Goal: Task Accomplishment & Management: Manage account settings

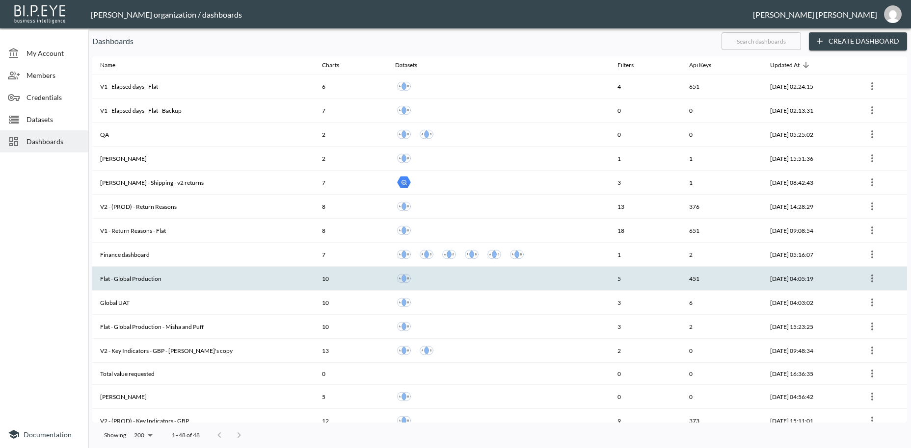
click at [125, 281] on th "Flat - Global Production" at bounding box center [203, 279] width 222 height 24
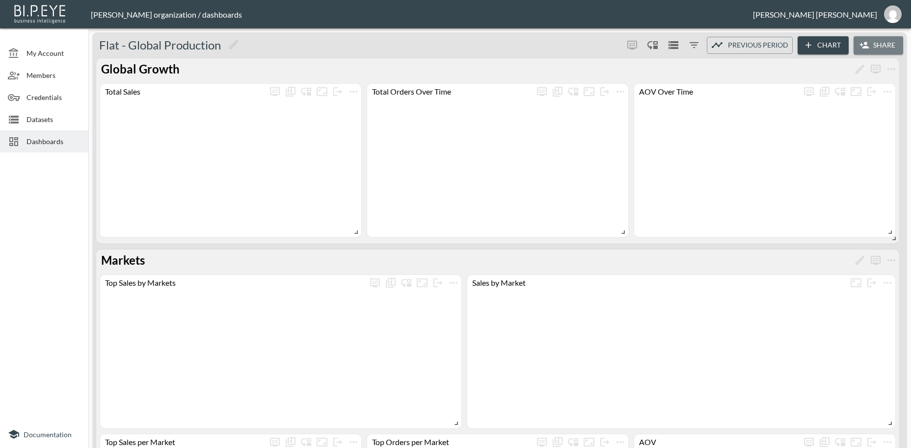
click at [881, 43] on button "Share" at bounding box center [878, 45] width 50 height 18
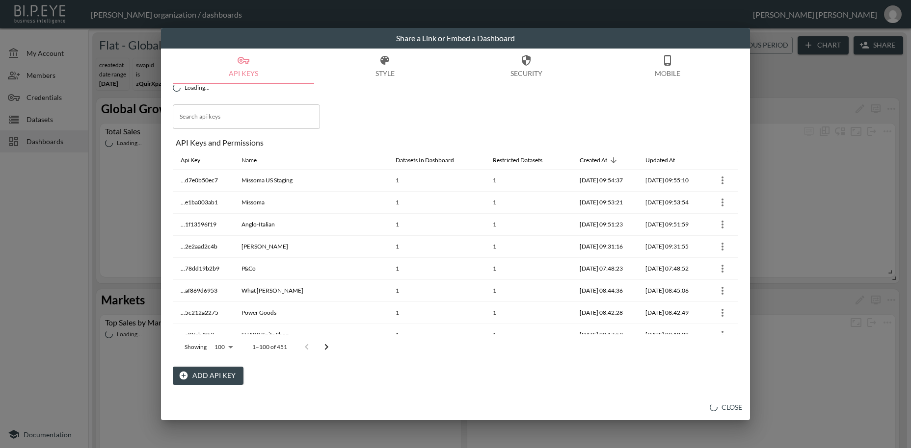
click at [225, 379] on button "Add API Key" at bounding box center [208, 376] width 71 height 18
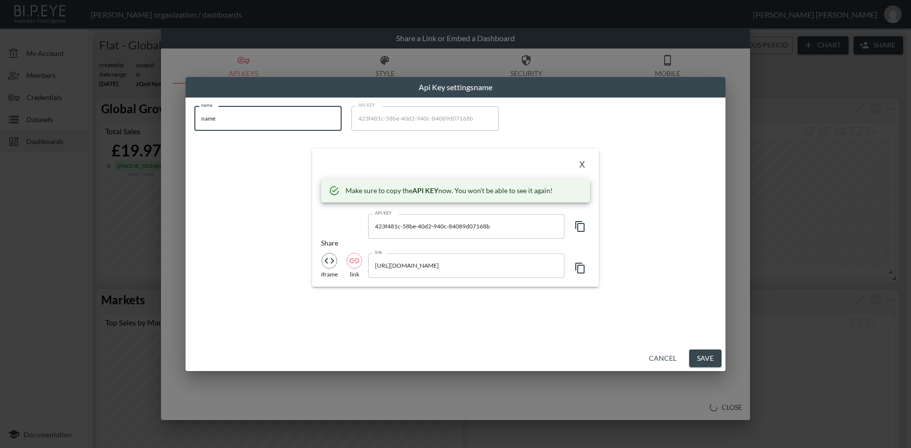
drag, startPoint x: 248, startPoint y: 121, endPoint x: 190, endPoint y: 115, distance: 58.2
click at [194, 115] on input "name" at bounding box center [267, 118] width 147 height 25
paste input "1121834a-6755-453c-a824-25456581760"
drag, startPoint x: 327, startPoint y: 118, endPoint x: 177, endPoint y: 103, distance: 151.3
click at [194, 106] on input "1121834a-6755-453c-a824-25456581760e" at bounding box center [267, 118] width 147 height 25
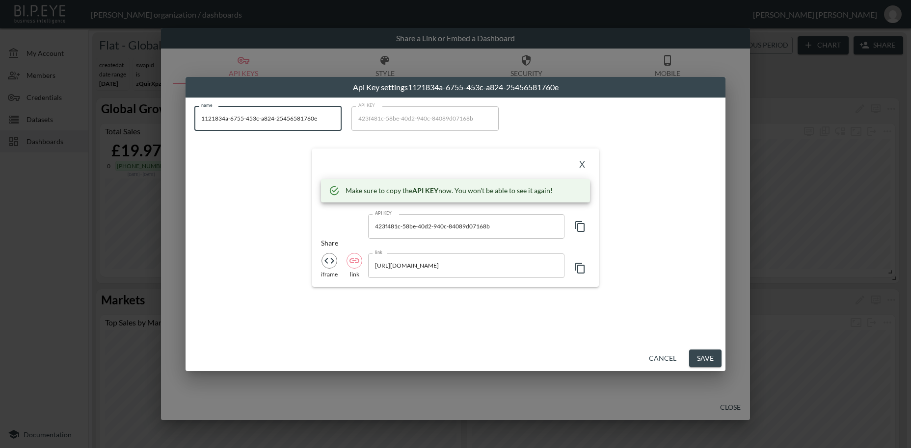
paste input "LOVELOX"
type input "LOVELOX"
click at [579, 226] on icon "button" at bounding box center [580, 227] width 12 height 12
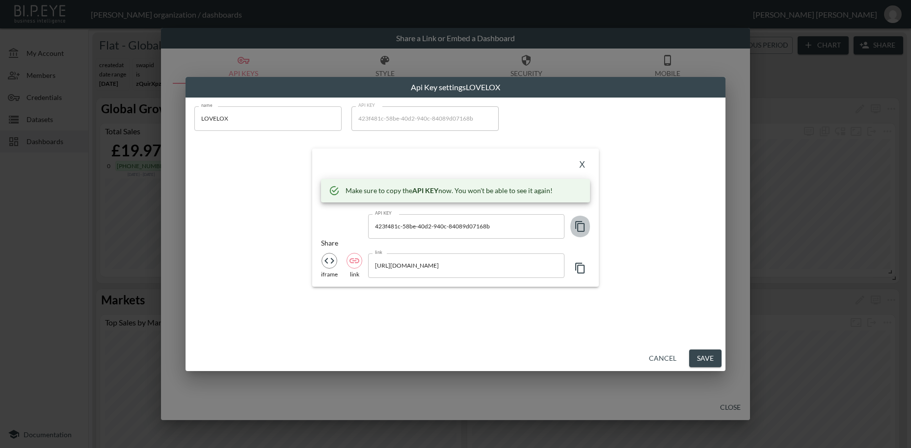
click at [579, 226] on icon "button" at bounding box center [580, 227] width 12 height 12
click at [580, 166] on button "X" at bounding box center [582, 165] width 16 height 16
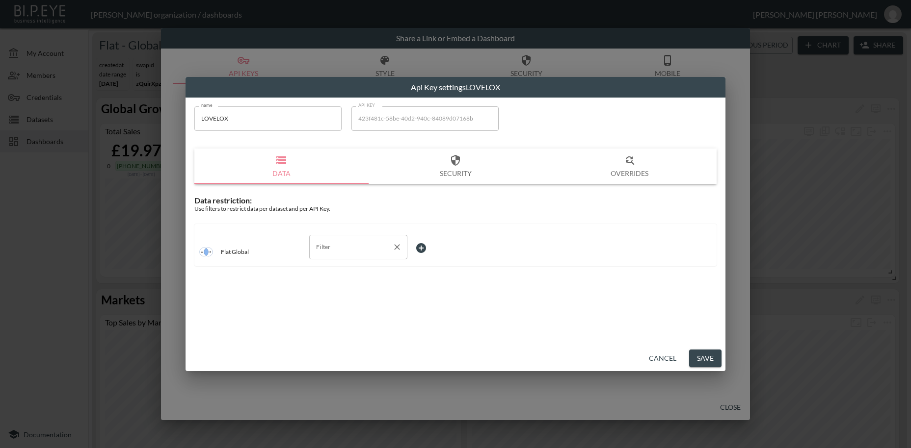
click at [324, 247] on input "Filter" at bounding box center [351, 247] width 75 height 16
click at [337, 271] on span "swapId" at bounding box center [358, 270] width 82 height 9
type input "swapId"
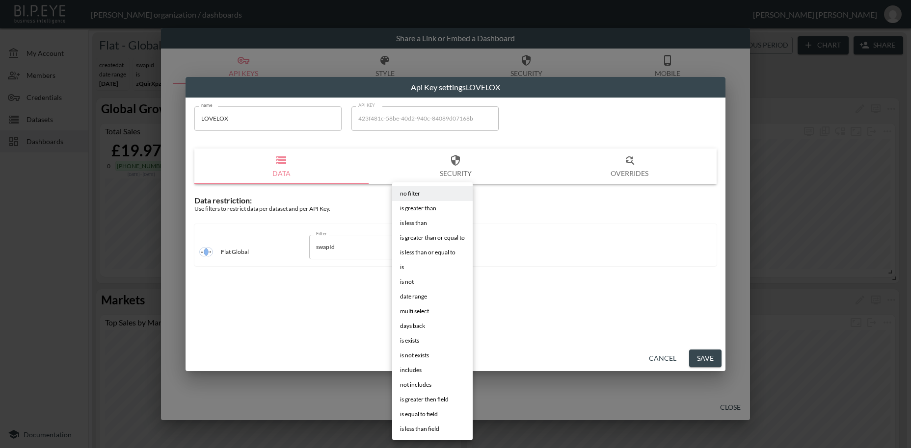
click at [421, 246] on body "BI.P.EYE, Interactive Analytics Dashboards - app [PERSON_NAME] organization / d…" at bounding box center [455, 224] width 911 height 448
click at [402, 269] on span "is" at bounding box center [402, 267] width 4 height 9
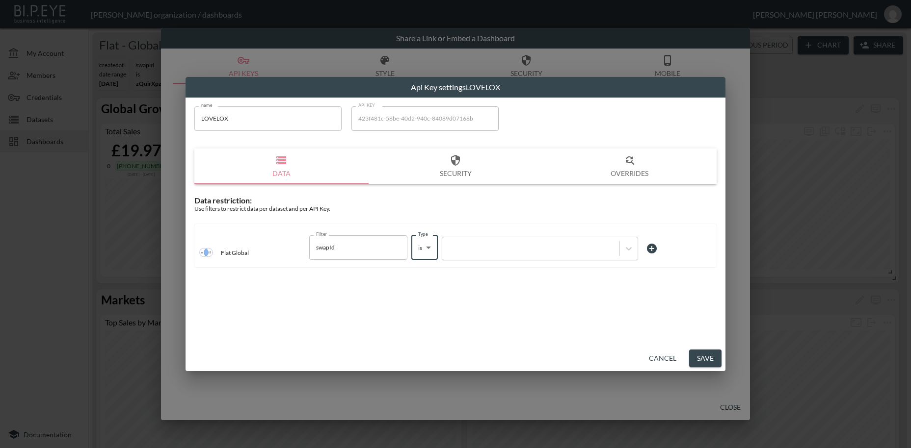
type input "is"
click at [483, 247] on div at bounding box center [530, 248] width 167 height 9
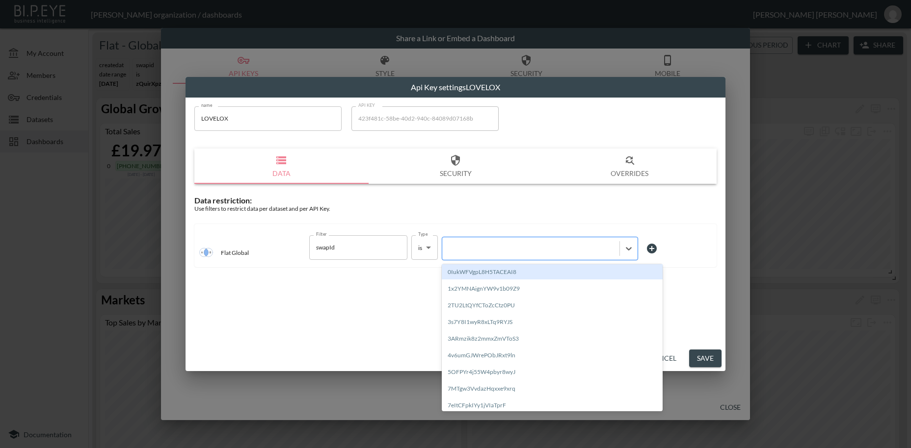
paste input "WNbbHNLhaMoMo481ORmd"
type input "WNbbHNLhaMoMo481ORmd"
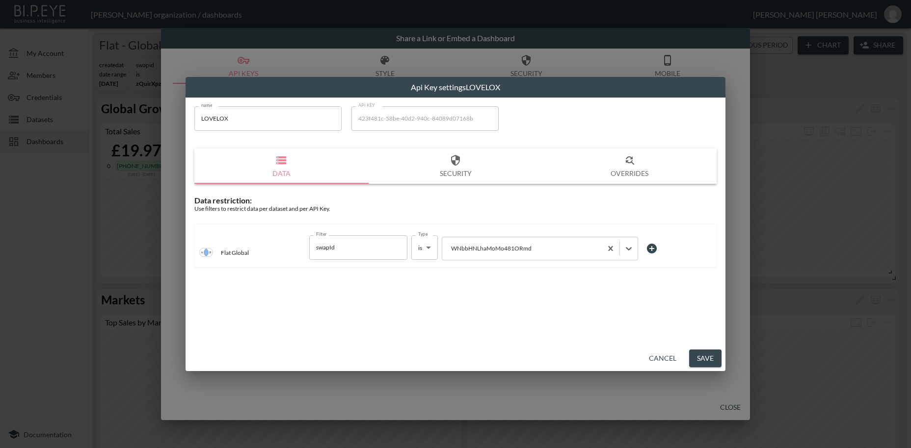
click at [707, 359] on button "Save" at bounding box center [705, 359] width 32 height 18
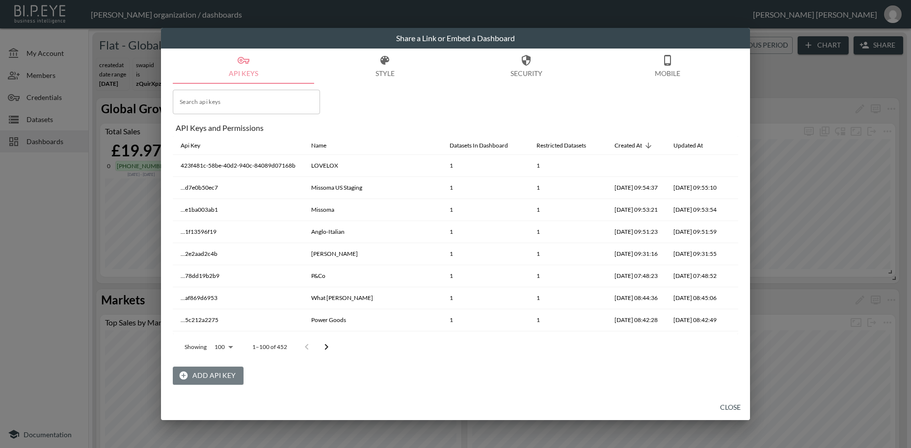
click at [214, 380] on button "Add API Key" at bounding box center [208, 376] width 71 height 18
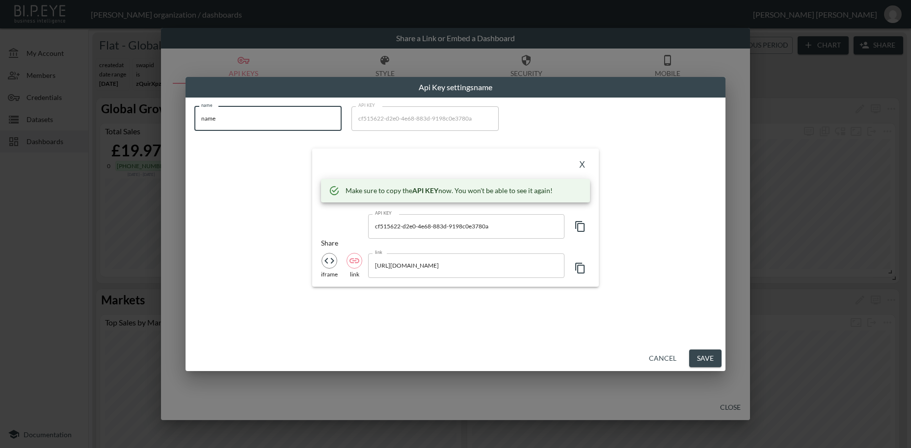
drag, startPoint x: 228, startPoint y: 117, endPoint x: 158, endPoint y: 102, distance: 71.3
click at [194, 106] on input "name" at bounding box center [267, 118] width 147 height 25
paste input "[PERSON_NAME].lif"
type input "[PERSON_NAME][DOMAIN_NAME]"
click at [580, 227] on icon "button" at bounding box center [580, 227] width 12 height 12
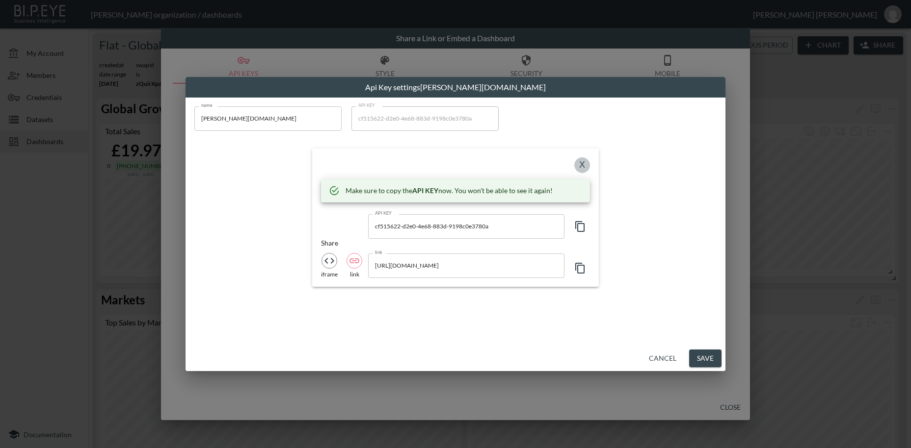
click at [582, 166] on button "X" at bounding box center [582, 165] width 16 height 16
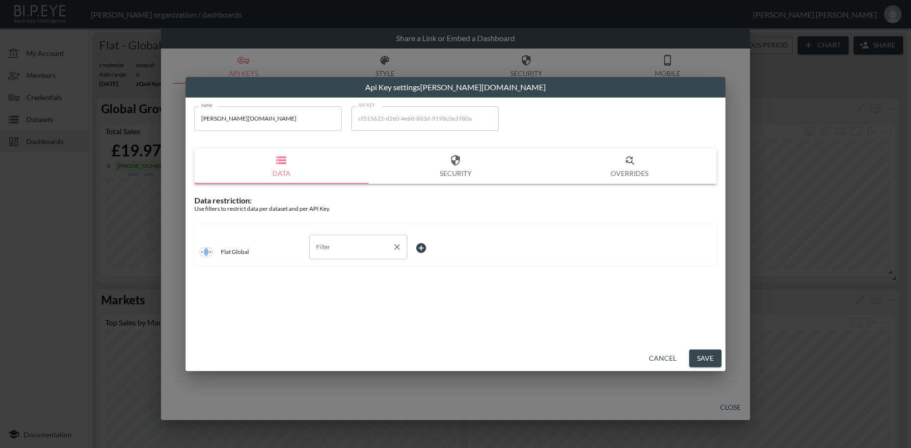
click at [327, 247] on input "Filter" at bounding box center [351, 247] width 75 height 16
click at [331, 270] on span "swapId" at bounding box center [358, 270] width 82 height 9
type input "swapId"
click at [421, 248] on body "BI.P.EYE, Interactive Analytics Dashboards - app [PERSON_NAME] organization / d…" at bounding box center [455, 224] width 911 height 448
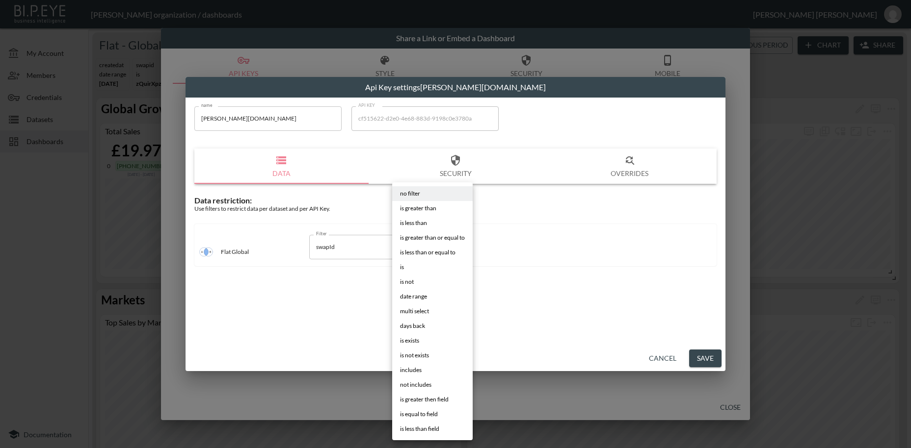
click at [405, 267] on li "is" at bounding box center [432, 267] width 80 height 15
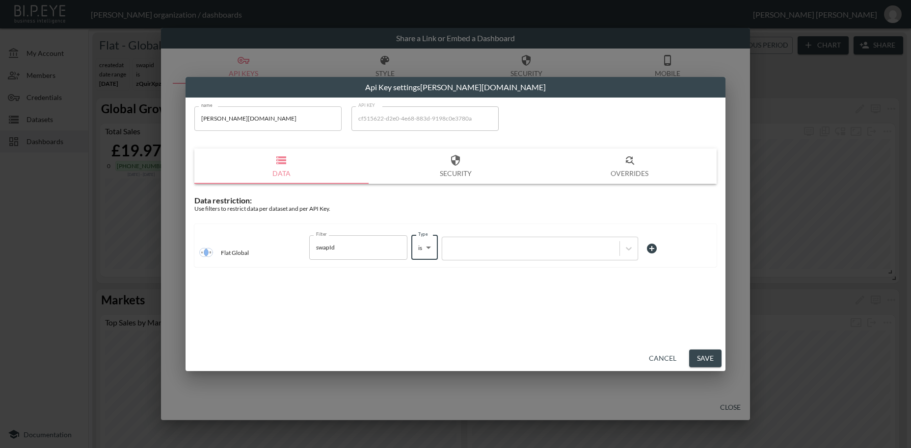
type input "is"
click at [472, 250] on div at bounding box center [530, 248] width 167 height 9
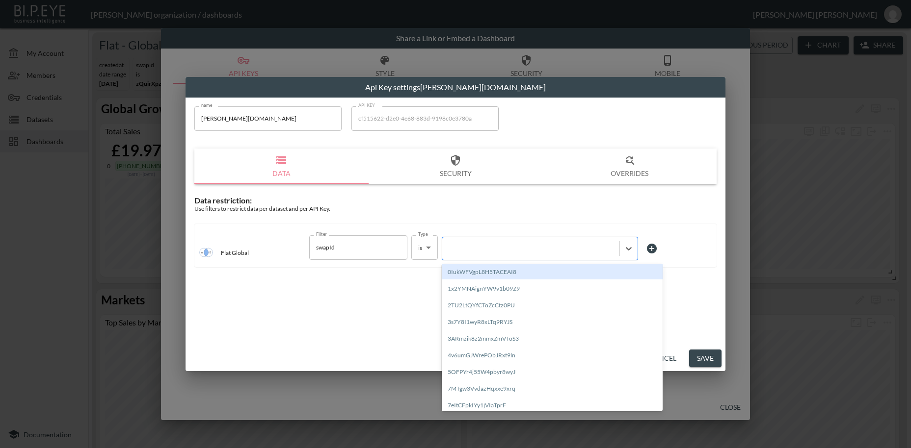
paste input "iA8JXiZndmUwgbezwHeO"
type input "iA8JXiZndmUwgbezwHeO"
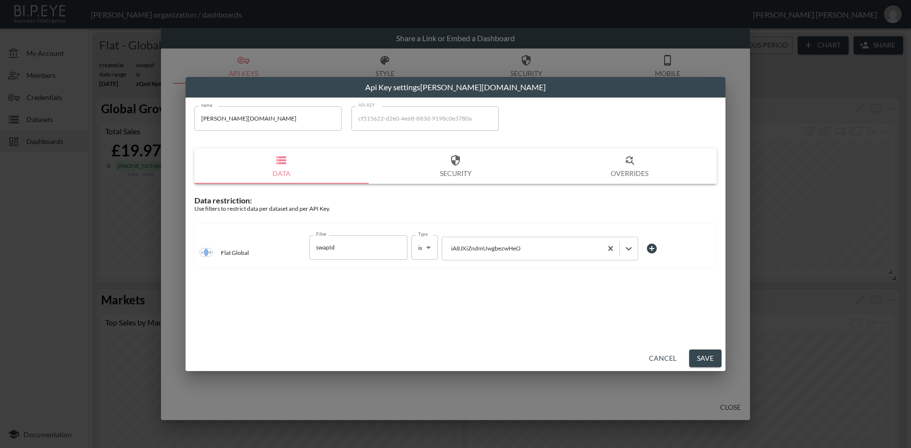
click at [708, 359] on button "Save" at bounding box center [705, 359] width 32 height 18
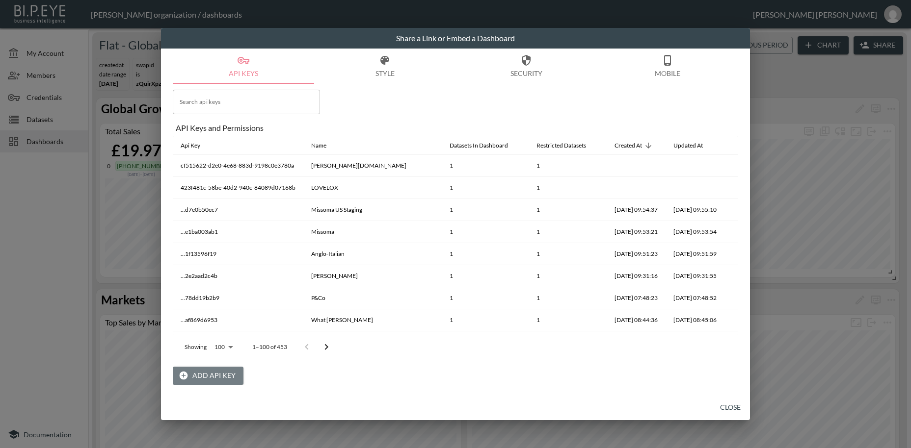
click at [222, 379] on button "Add API Key" at bounding box center [208, 376] width 71 height 18
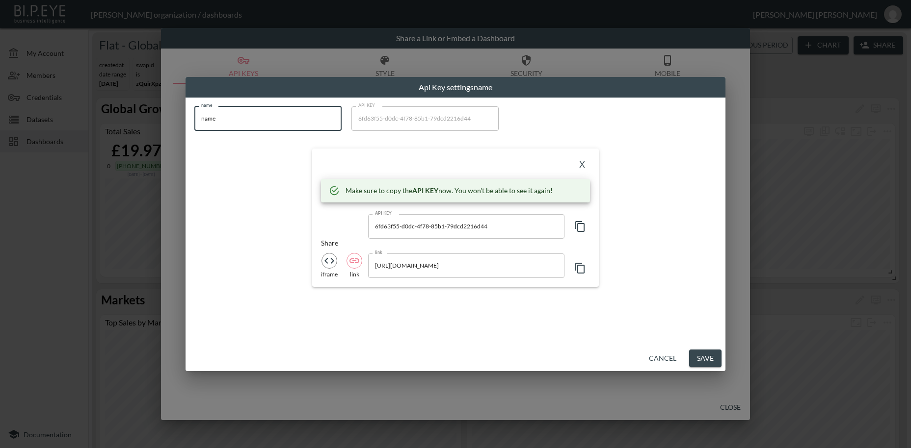
drag, startPoint x: 229, startPoint y: 116, endPoint x: 180, endPoint y: 112, distance: 49.3
click at [194, 112] on input "name" at bounding box center [267, 118] width 147 height 25
paste input "Form&Thread"
type input "Form&Thread"
click at [580, 229] on icon "button" at bounding box center [580, 227] width 12 height 12
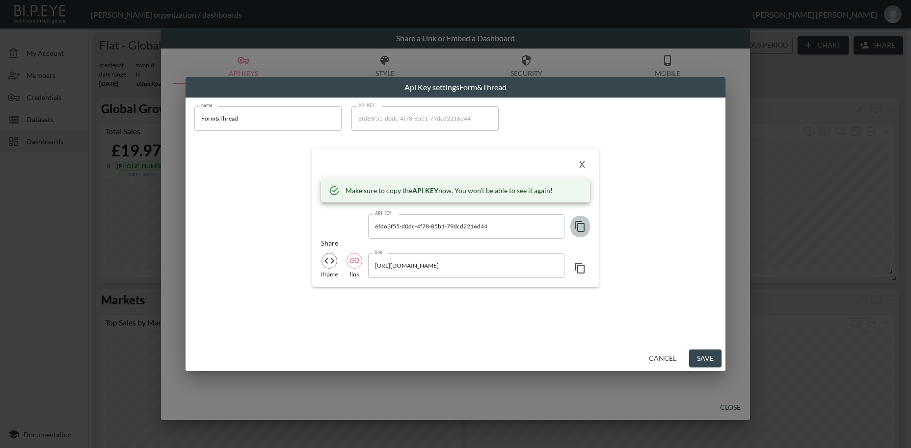
click at [580, 229] on icon "button" at bounding box center [580, 227] width 12 height 12
click at [581, 168] on button "X" at bounding box center [582, 165] width 16 height 16
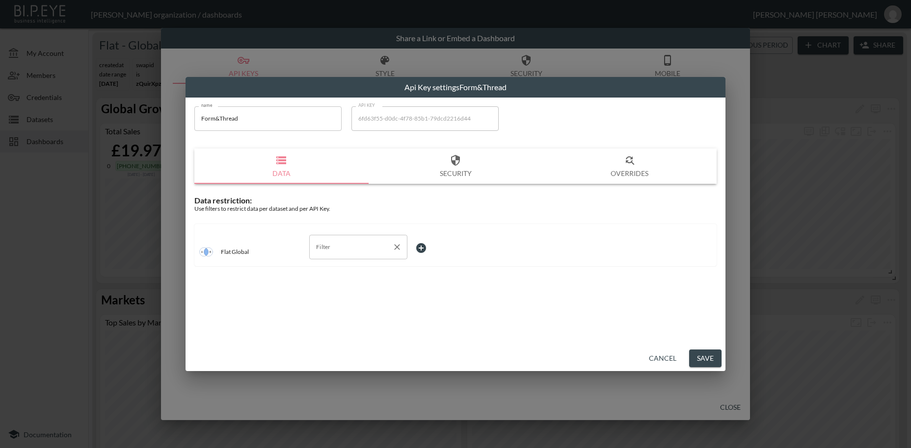
click at [337, 244] on input "Filter" at bounding box center [351, 247] width 75 height 16
click at [333, 271] on span "swapId" at bounding box center [358, 270] width 82 height 9
type input "swapId"
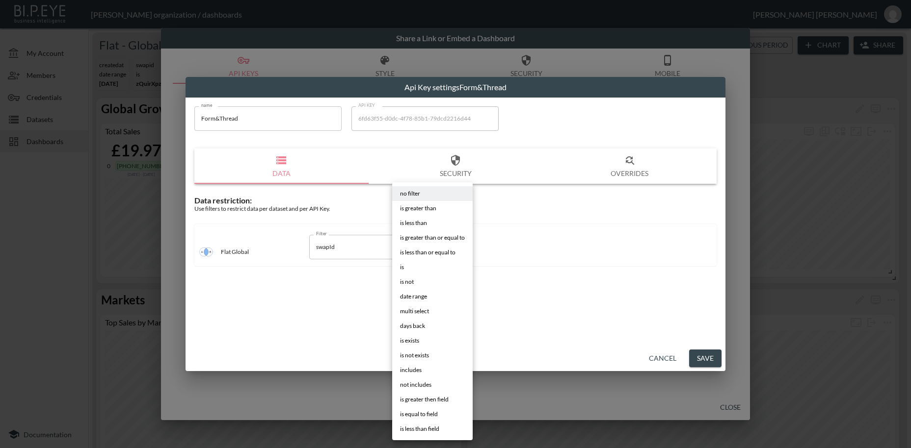
click at [423, 243] on body "BI.P.EYE, Interactive Analytics Dashboards - app [PERSON_NAME] organization / d…" at bounding box center [455, 224] width 911 height 448
click at [407, 269] on li "is" at bounding box center [432, 267] width 80 height 15
type input "is"
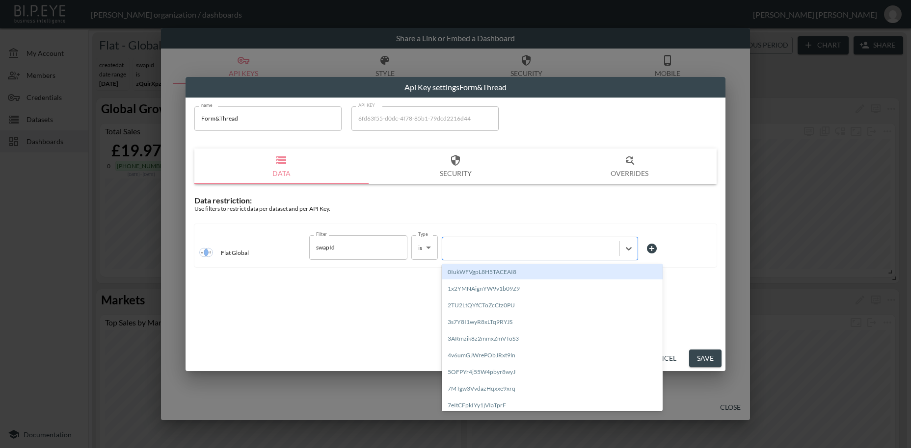
click at [460, 248] on div at bounding box center [530, 248] width 167 height 9
paste input "TUpudwVgrfgOwBp272HI"
type input "TUpudwVgrfgOwBp272HI"
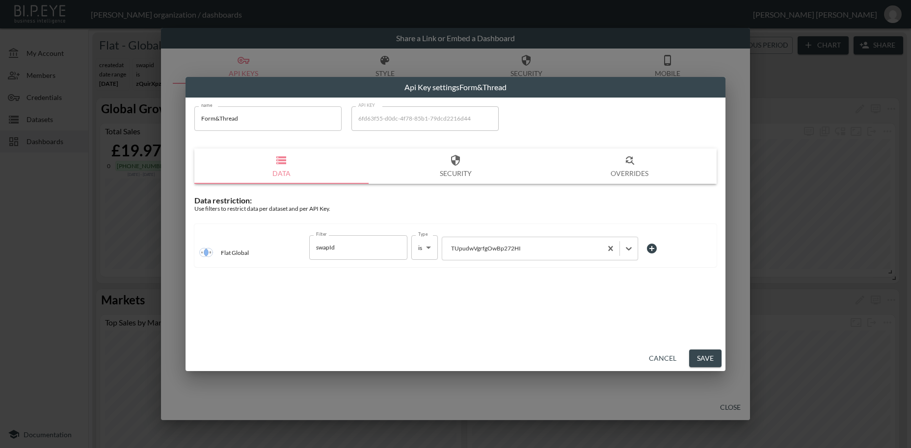
click at [712, 359] on button "Save" at bounding box center [705, 359] width 32 height 18
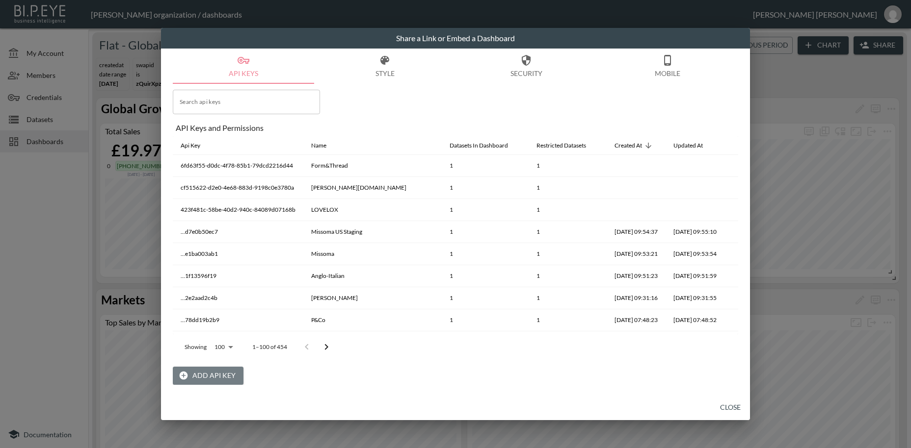
click at [212, 374] on button "Add API Key" at bounding box center [208, 376] width 71 height 18
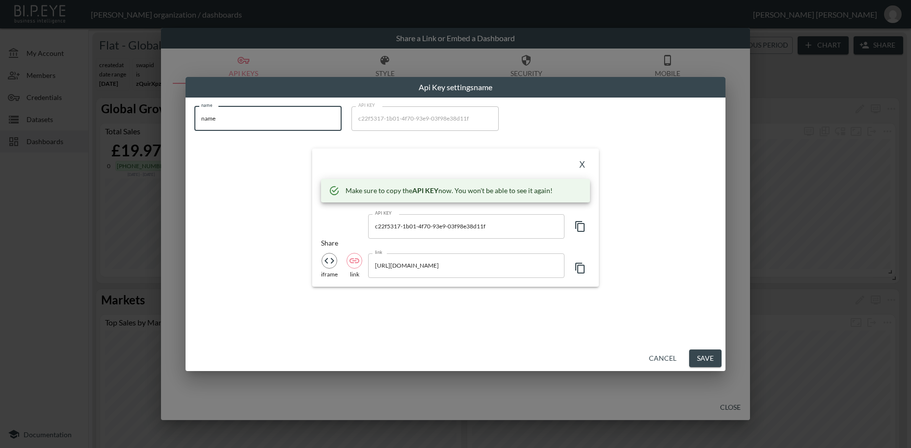
drag, startPoint x: 197, startPoint y: 114, endPoint x: 171, endPoint y: 113, distance: 26.5
click at [194, 113] on input "name" at bounding box center [267, 118] width 147 height 25
paste input "Queens of Archiv"
type input "Queens of Archive"
click at [581, 229] on icon "button" at bounding box center [580, 227] width 12 height 12
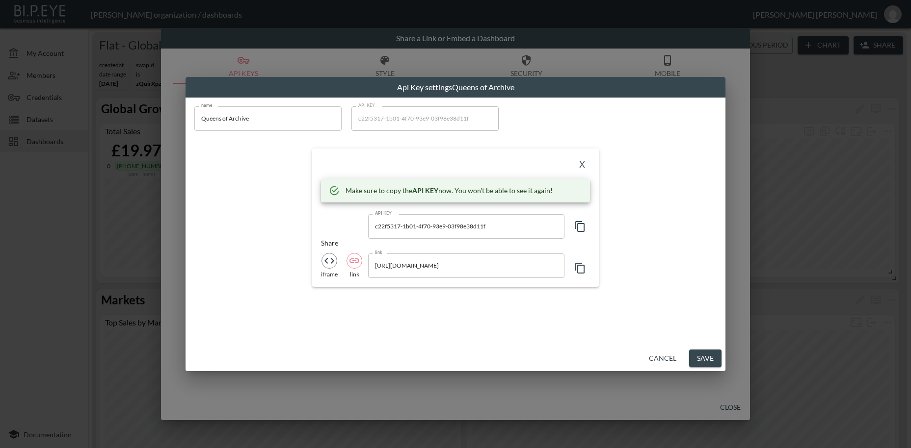
click at [581, 229] on icon "button" at bounding box center [580, 227] width 12 height 12
click at [584, 162] on button "X" at bounding box center [582, 165] width 16 height 16
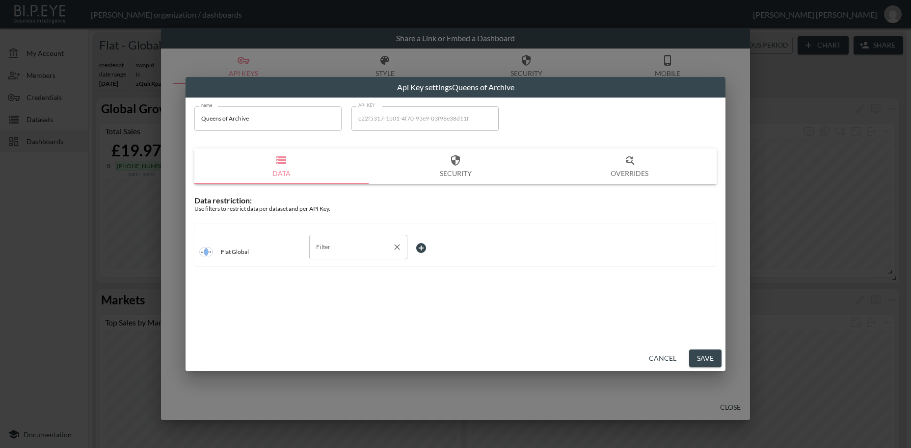
click at [332, 248] on input "Filter" at bounding box center [351, 247] width 75 height 16
click at [329, 270] on span "swapId" at bounding box center [358, 270] width 82 height 9
type input "swapId"
click at [419, 244] on body "BI.P.EYE, Interactive Analytics Dashboards - app [PERSON_NAME] organization / d…" at bounding box center [455, 224] width 911 height 448
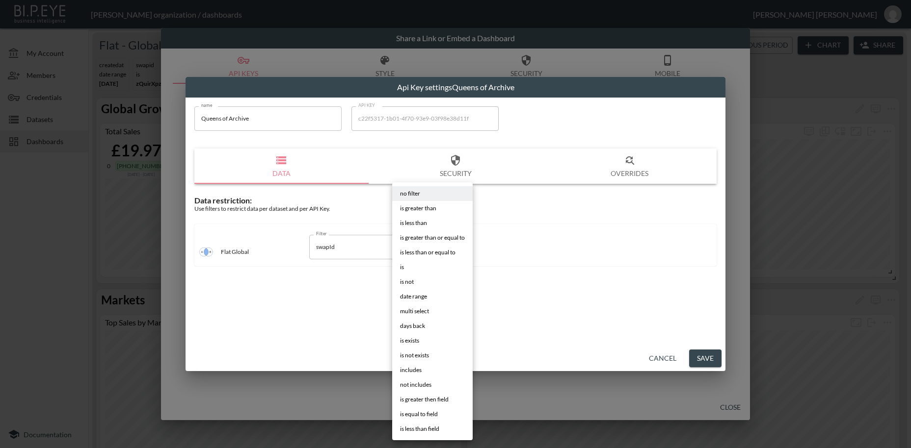
click at [407, 269] on li "is" at bounding box center [432, 267] width 80 height 15
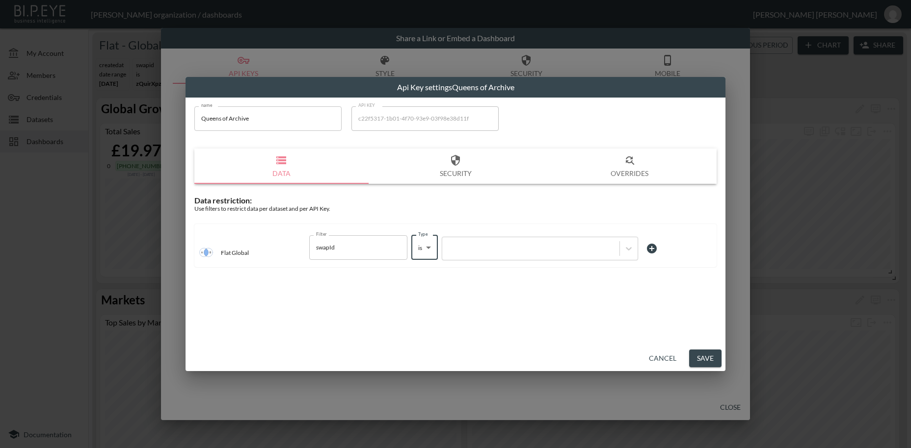
type input "is"
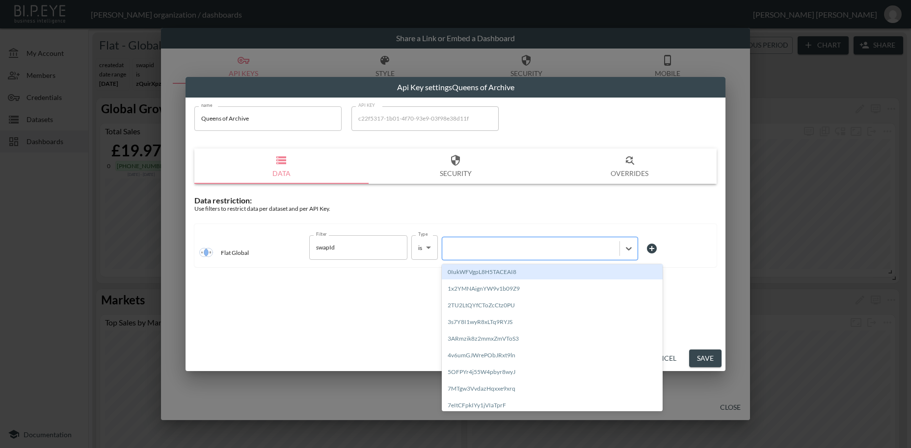
click at [490, 251] on div at bounding box center [530, 248] width 167 height 9
paste input "xfGGleEPG2kQ4SDHZNfI"
type input "xfGGleEPG2kQ4SDHZNfI"
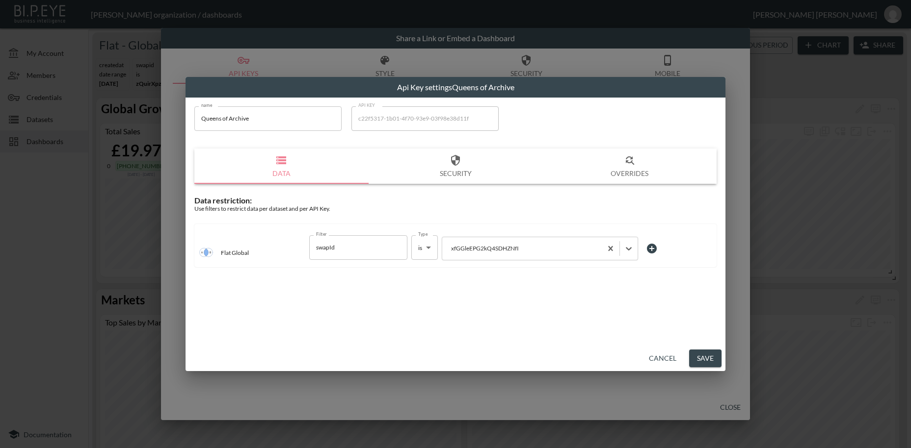
click at [701, 360] on button "Save" at bounding box center [705, 359] width 32 height 18
